Goal: Task Accomplishment & Management: Manage account settings

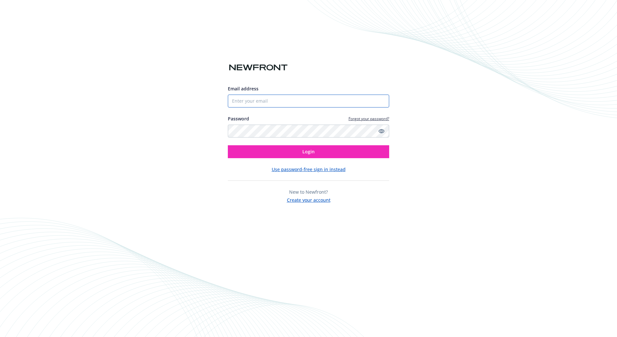
click at [303, 99] on input "Email address" at bounding box center [308, 101] width 161 height 13
type input "[EMAIL_ADDRESS][DOMAIN_NAME]"
click at [228, 145] on button "Login" at bounding box center [308, 151] width 161 height 13
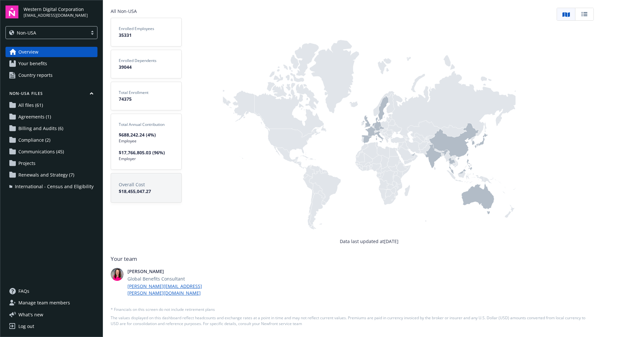
click at [45, 151] on span "Communications (45)" at bounding box center [40, 151] width 45 height 10
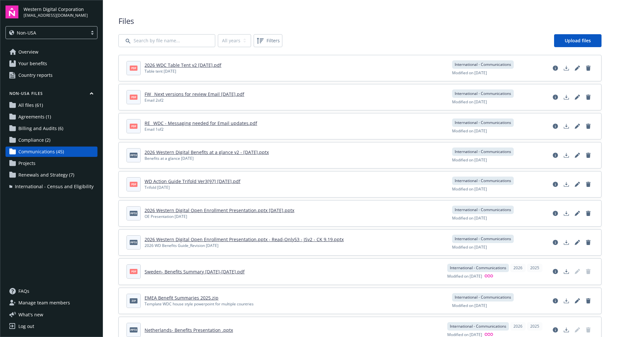
click at [34, 151] on span "Communications (45)" at bounding box center [40, 151] width 45 height 10
click at [91, 32] on div at bounding box center [92, 32] width 10 height 5
click at [79, 48] on div "USA" at bounding box center [52, 49] width 84 height 7
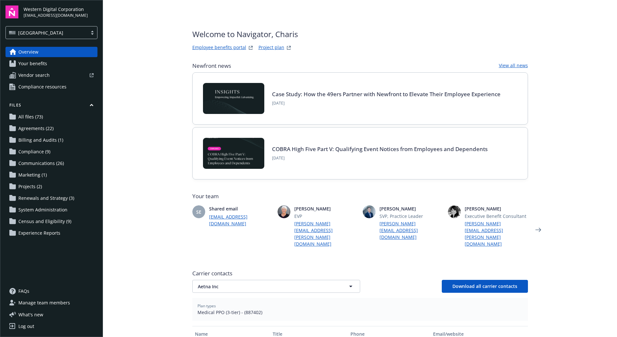
click at [47, 161] on span "Communications (26)" at bounding box center [40, 163] width 45 height 10
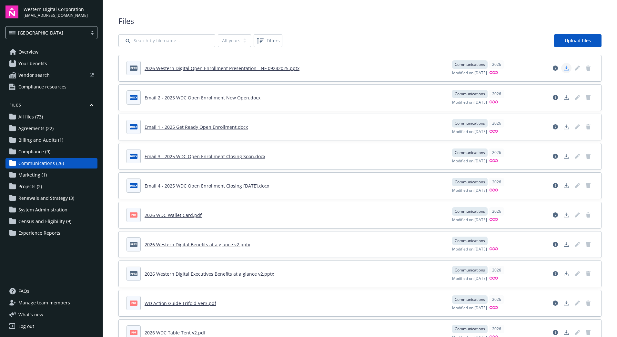
click at [564, 66] on icon "Download document" at bounding box center [566, 67] width 5 height 5
click at [87, 29] on div "USA" at bounding box center [47, 33] width 82 height 8
click at [81, 62] on div "Non-USA" at bounding box center [52, 61] width 84 height 7
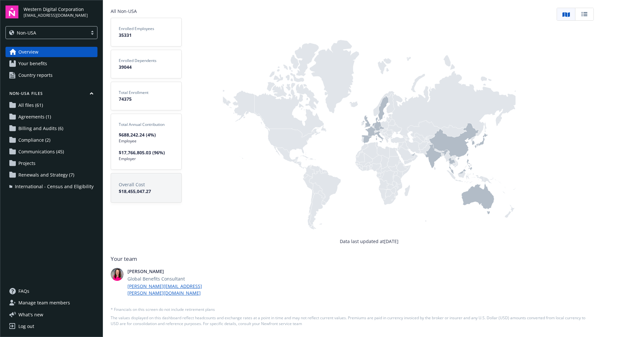
click at [54, 151] on span "Communications (45)" at bounding box center [40, 151] width 45 height 10
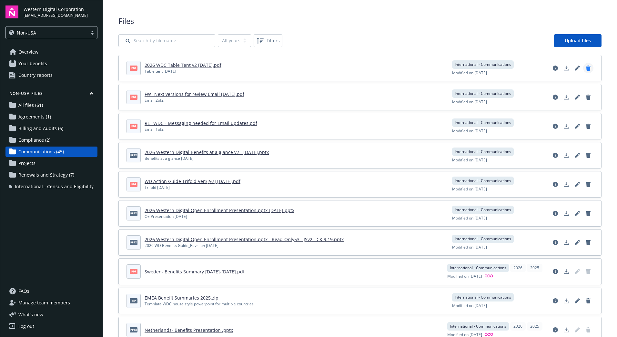
click at [586, 66] on icon "Delete document" at bounding box center [588, 67] width 5 height 5
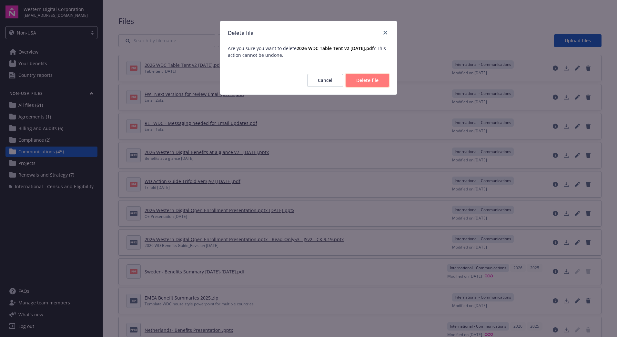
click at [379, 79] on button "Delete file" at bounding box center [368, 80] width 44 height 13
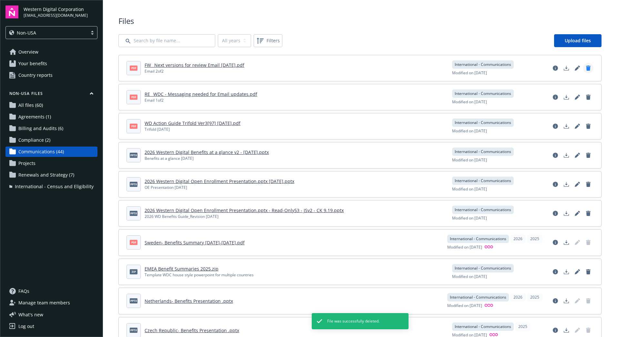
click at [586, 66] on icon "Delete document" at bounding box center [588, 67] width 5 height 5
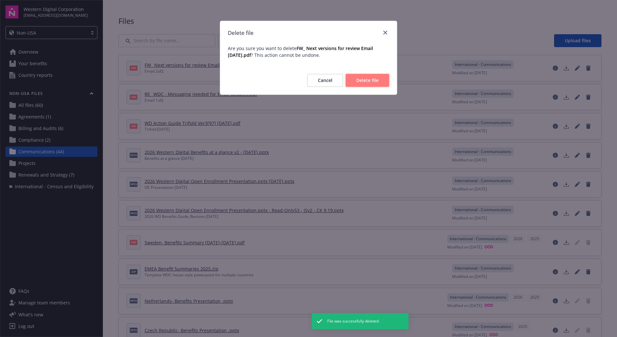
click at [379, 77] on button "Delete file" at bounding box center [368, 80] width 44 height 13
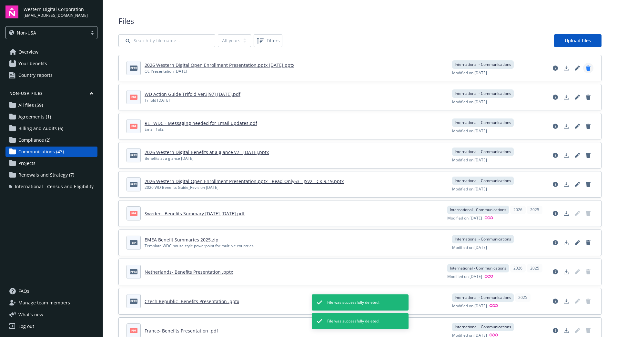
click at [586, 68] on icon "Delete document" at bounding box center [588, 67] width 5 height 5
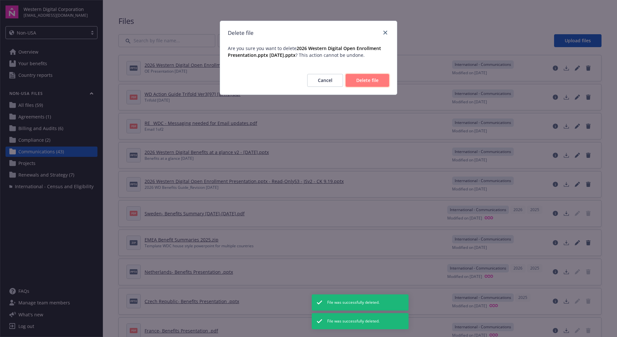
click at [380, 75] on button "Delete file" at bounding box center [368, 80] width 44 height 13
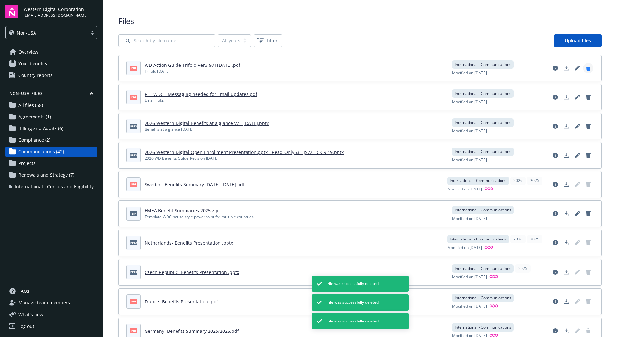
click at [586, 66] on icon "Delete document" at bounding box center [588, 67] width 5 height 5
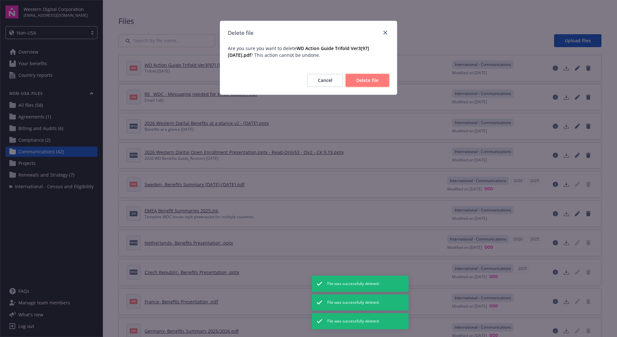
click at [377, 78] on span "Delete file" at bounding box center [367, 80] width 22 height 6
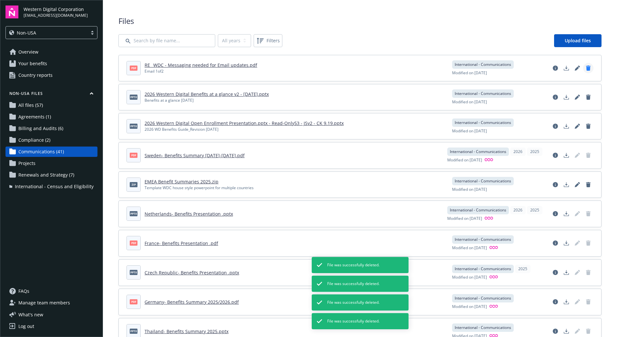
click at [586, 67] on icon "Delete document" at bounding box center [588, 67] width 5 height 5
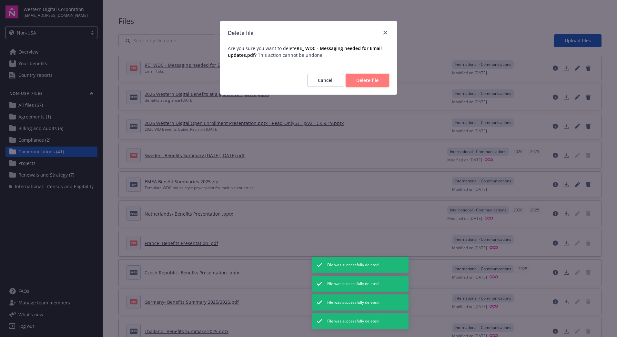
click at [366, 80] on span "Delete file" at bounding box center [367, 80] width 22 height 6
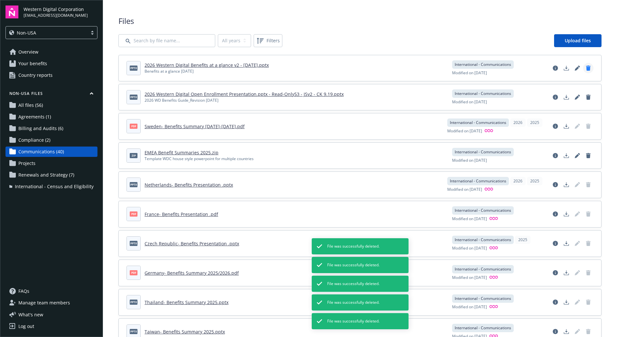
click at [586, 66] on icon "Delete document" at bounding box center [588, 67] width 5 height 5
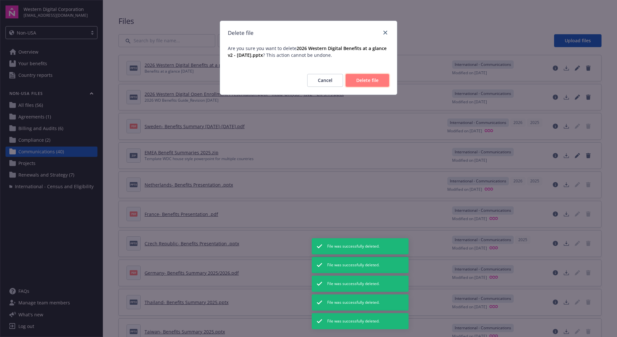
click at [376, 82] on span "Delete file" at bounding box center [367, 80] width 22 height 6
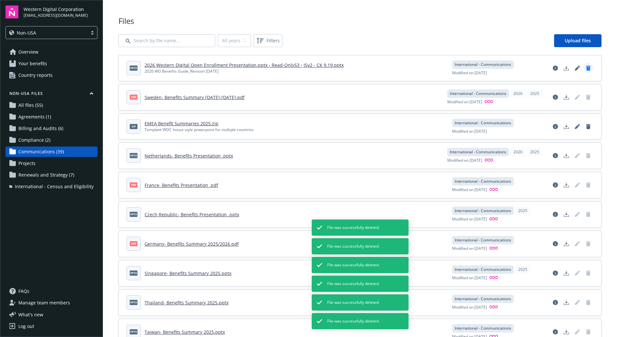
click at [586, 66] on icon "Delete document" at bounding box center [588, 67] width 5 height 5
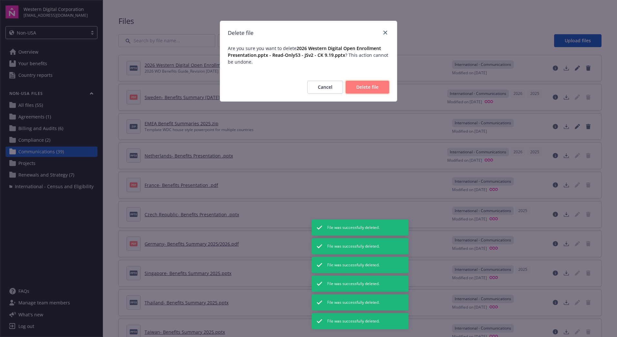
click at [371, 87] on span "Delete file" at bounding box center [367, 87] width 22 height 6
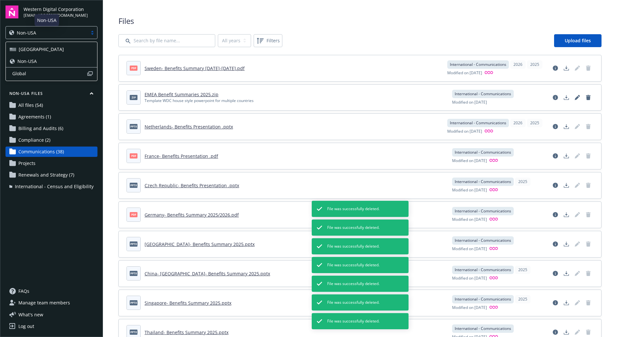
click at [64, 31] on div "Non-USA" at bounding box center [46, 32] width 75 height 7
click at [56, 51] on div "USA" at bounding box center [52, 49] width 84 height 7
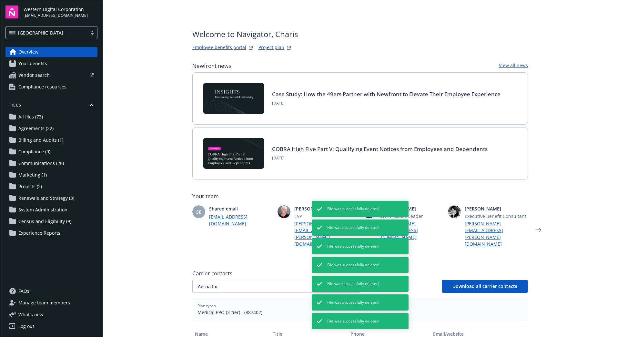
click at [65, 163] on link "Communications (26)" at bounding box center [51, 163] width 92 height 10
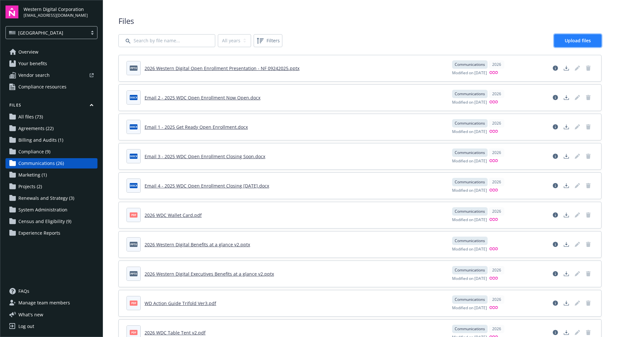
click at [569, 39] on span "Upload files" at bounding box center [578, 40] width 26 height 6
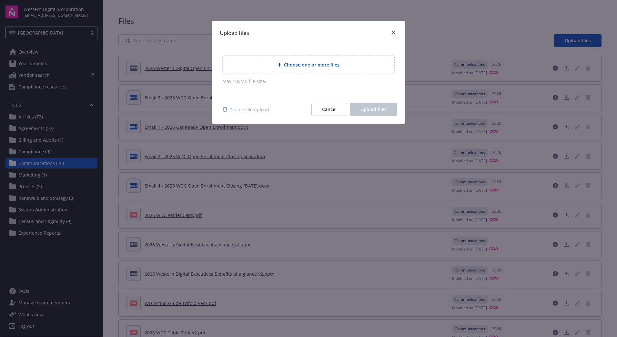
click at [337, 62] on span "Choose one or more files" at bounding box center [311, 64] width 55 height 7
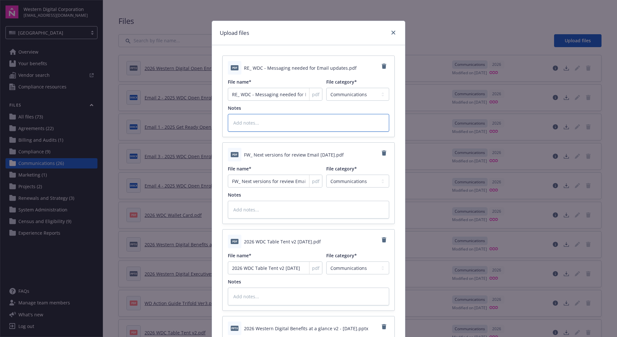
click at [316, 120] on textarea at bounding box center [308, 123] width 161 height 18
type textarea "x"
type textarea "E"
type textarea "x"
type textarea "Em"
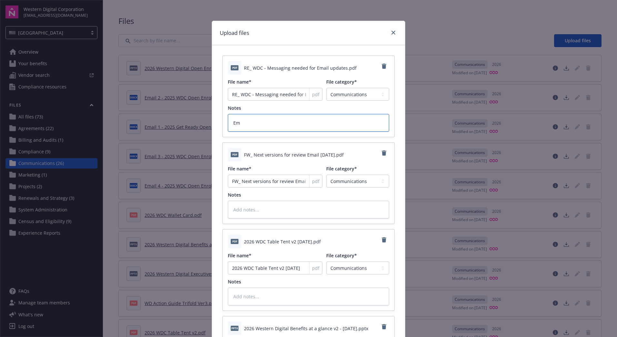
type textarea "x"
type textarea "Ema"
type textarea "x"
type textarea "Emai"
type textarea "x"
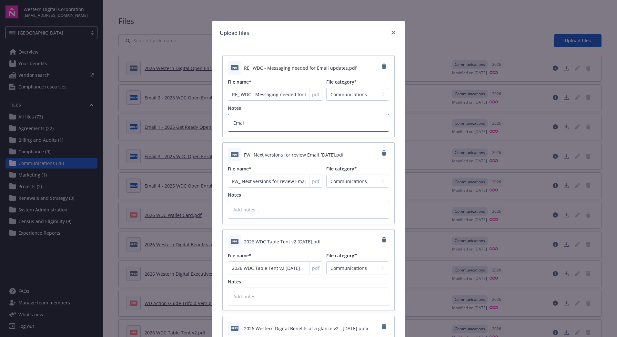
type textarea "Email"
type textarea "x"
type textarea "Email"
type textarea "x"
type textarea "Email w"
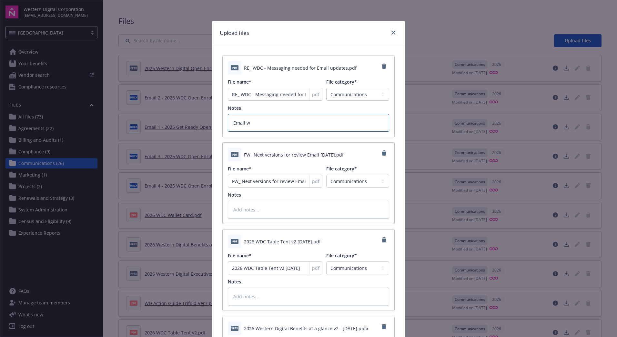
type textarea "x"
type textarea "Email wi"
type textarea "x"
type textarea "Email with"
type textarea "x"
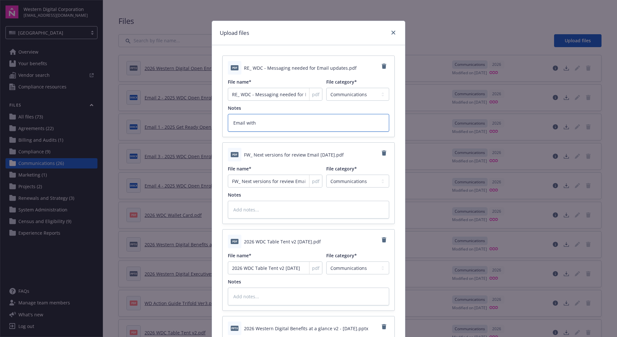
type textarea "Email with"
type textarea "x"
type textarea "Email with e"
type textarea "x"
type textarea "Email with edi"
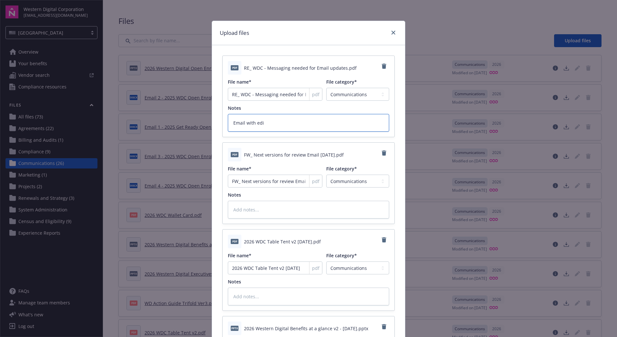
type textarea "x"
type textarea "Email with edit"
type textarea "x"
type textarea "Email with edits"
type textarea "x"
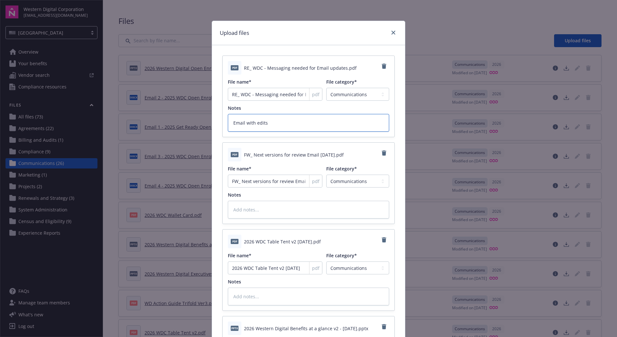
type textarea "Email with edits/"
type textarea "x"
type textarea "Email with edits/c"
type textarea "x"
type textarea "Email with edits/co"
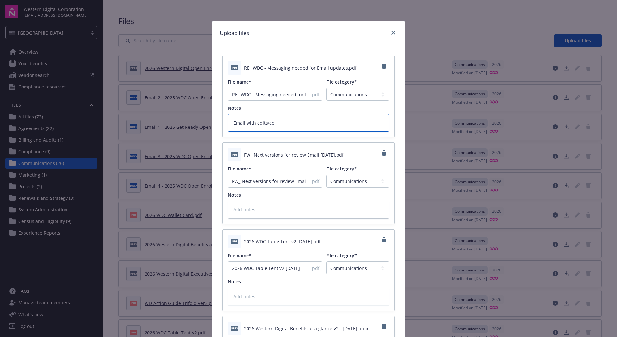
type textarea "x"
type textarea "Email with edits/com"
type textarea "x"
type textarea "Email with edits/comm"
type textarea "x"
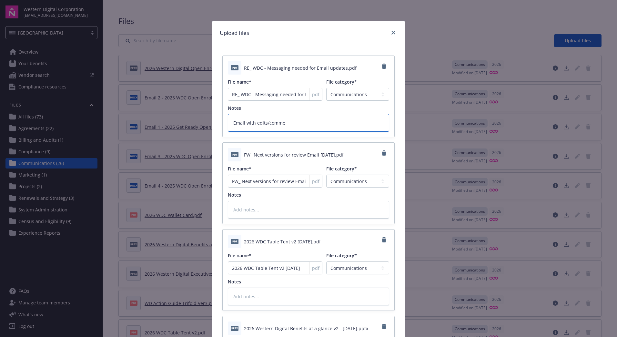
type textarea "Email with edits/commen"
type textarea "x"
type textarea "Email with edits/comment"
type textarea "x"
drag, startPoint x: 292, startPoint y: 123, endPoint x: 203, endPoint y: 118, distance: 88.9
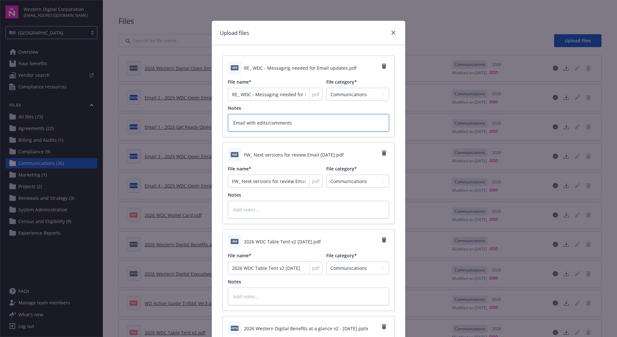
click at [203, 118] on div "Upload files pdf RE_ WDC - Messaging needed for Email updates.pdf File name* RE…" at bounding box center [308, 168] width 617 height 337
type textarea "Email with edits/comments"
click at [243, 209] on textarea at bounding box center [308, 210] width 161 height 18
paste textarea "Email with edits/comments"
type textarea "x"
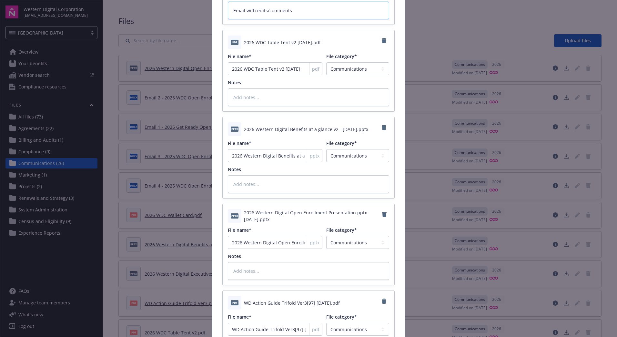
scroll to position [323, 0]
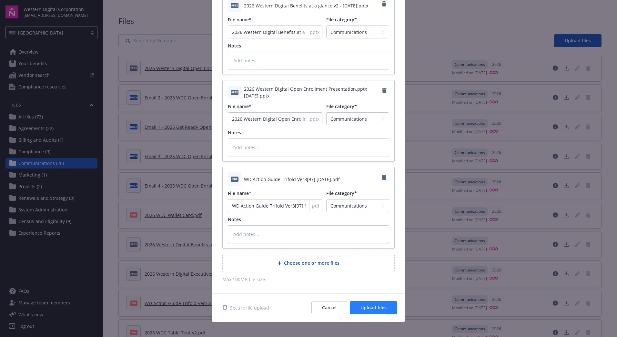
type textarea "Email with edits/comments"
click at [377, 307] on span "Upload files" at bounding box center [373, 307] width 26 height 6
type textarea "x"
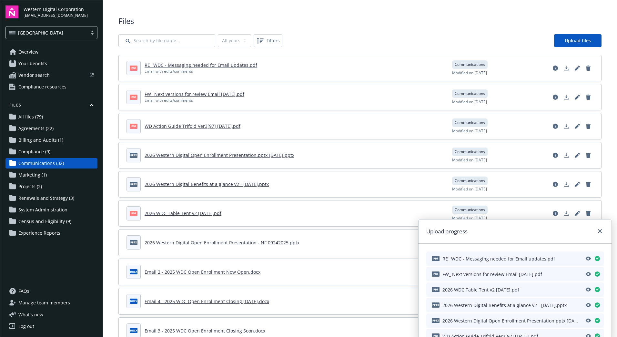
scroll to position [15, 0]
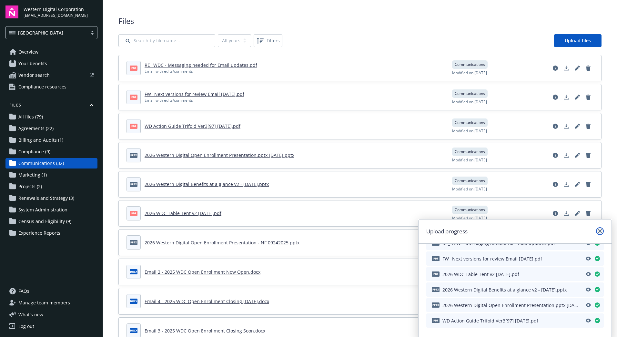
click at [601, 231] on icon "close" at bounding box center [600, 231] width 4 height 4
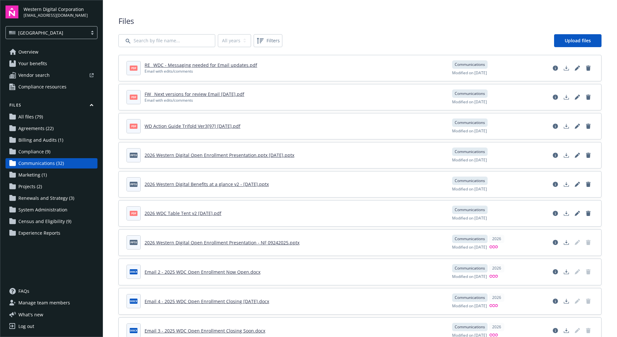
click at [26, 324] on div "Log out" at bounding box center [26, 326] width 16 height 10
